Goal: Check status: Check status

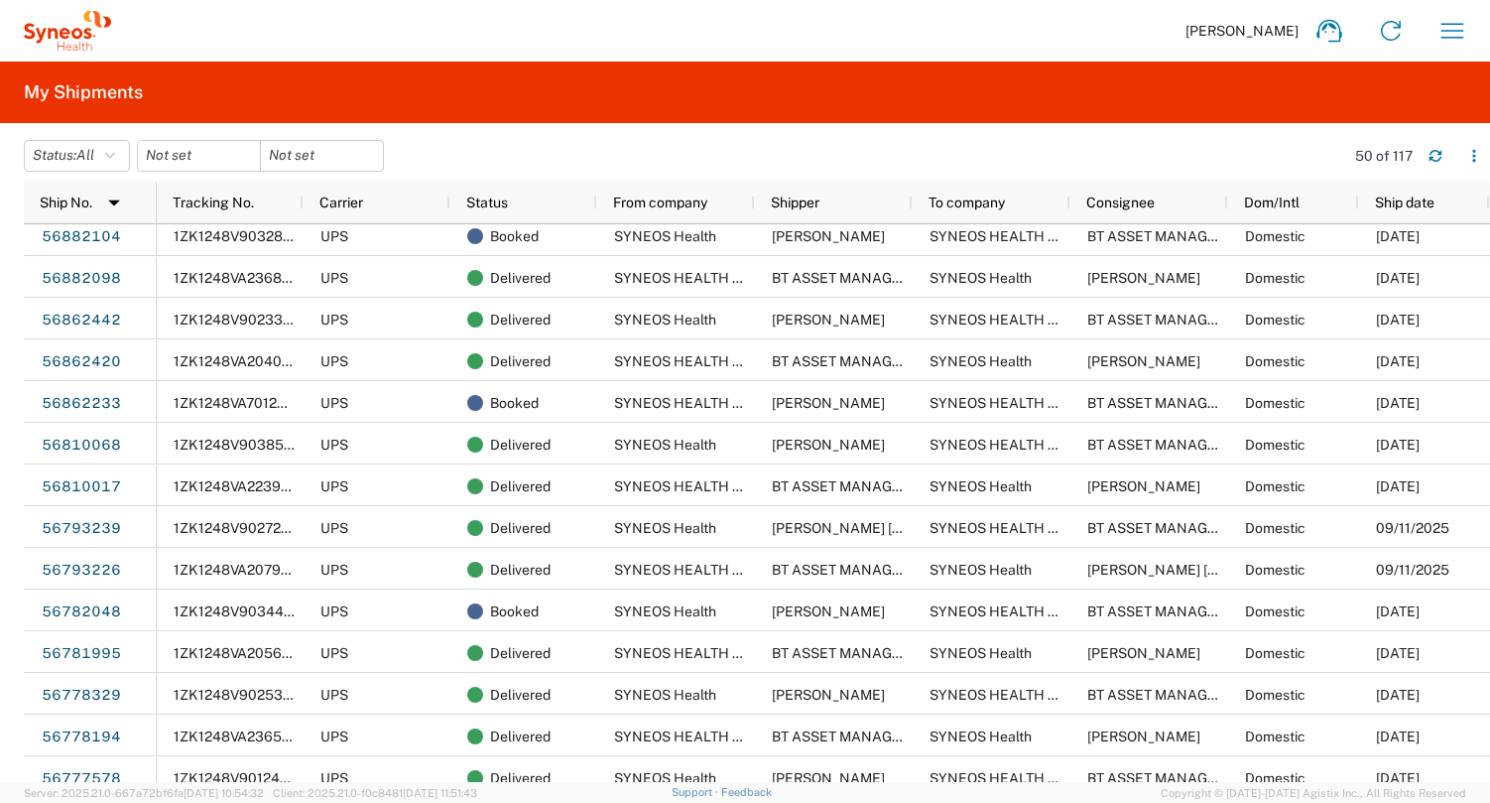
click at [591, 116] on agx-form-header "My Shipments" at bounding box center [745, 93] width 1490 height 62
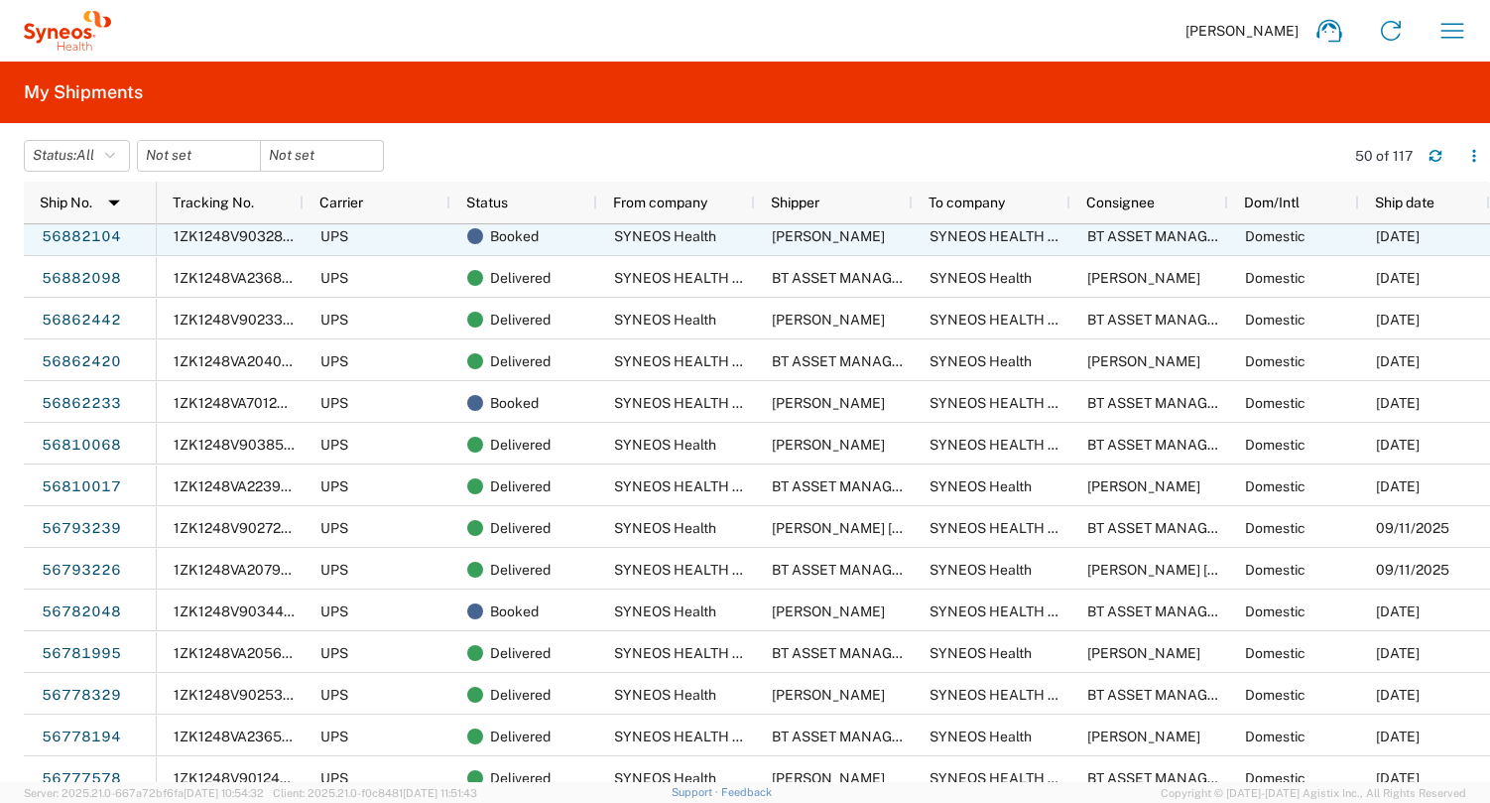
scroll to position [1092, 0]
